Goal: Task Accomplishment & Management: Manage account settings

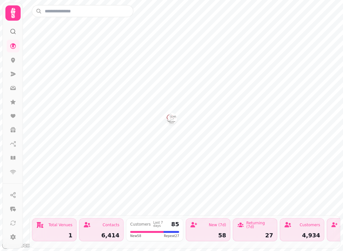
click at [15, 29] on icon at bounding box center [13, 31] width 6 height 6
click at [13, 18] on icon at bounding box center [13, 13] width 13 height 13
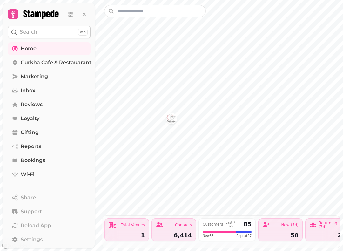
click at [44, 159] on span "Bookings" at bounding box center [33, 161] width 24 height 8
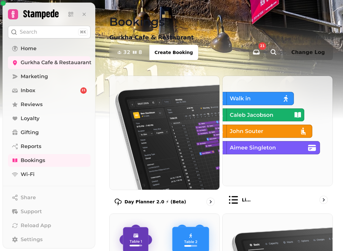
click at [252, 191] on div "List view" at bounding box center [277, 200] width 111 height 22
